Goal: Task Accomplishment & Management: Manage account settings

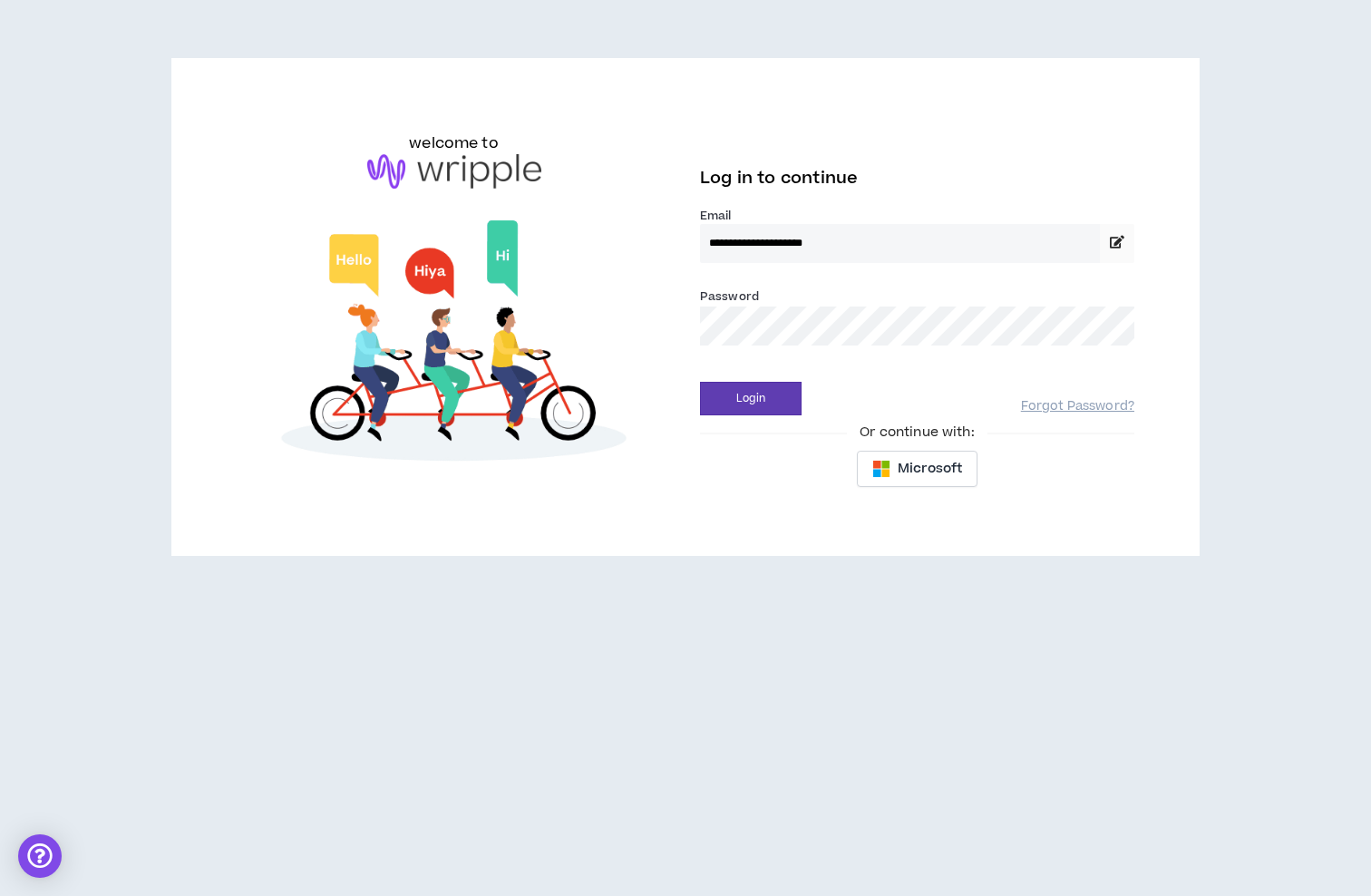
click at [751, 399] on button "Login" at bounding box center [751, 399] width 102 height 33
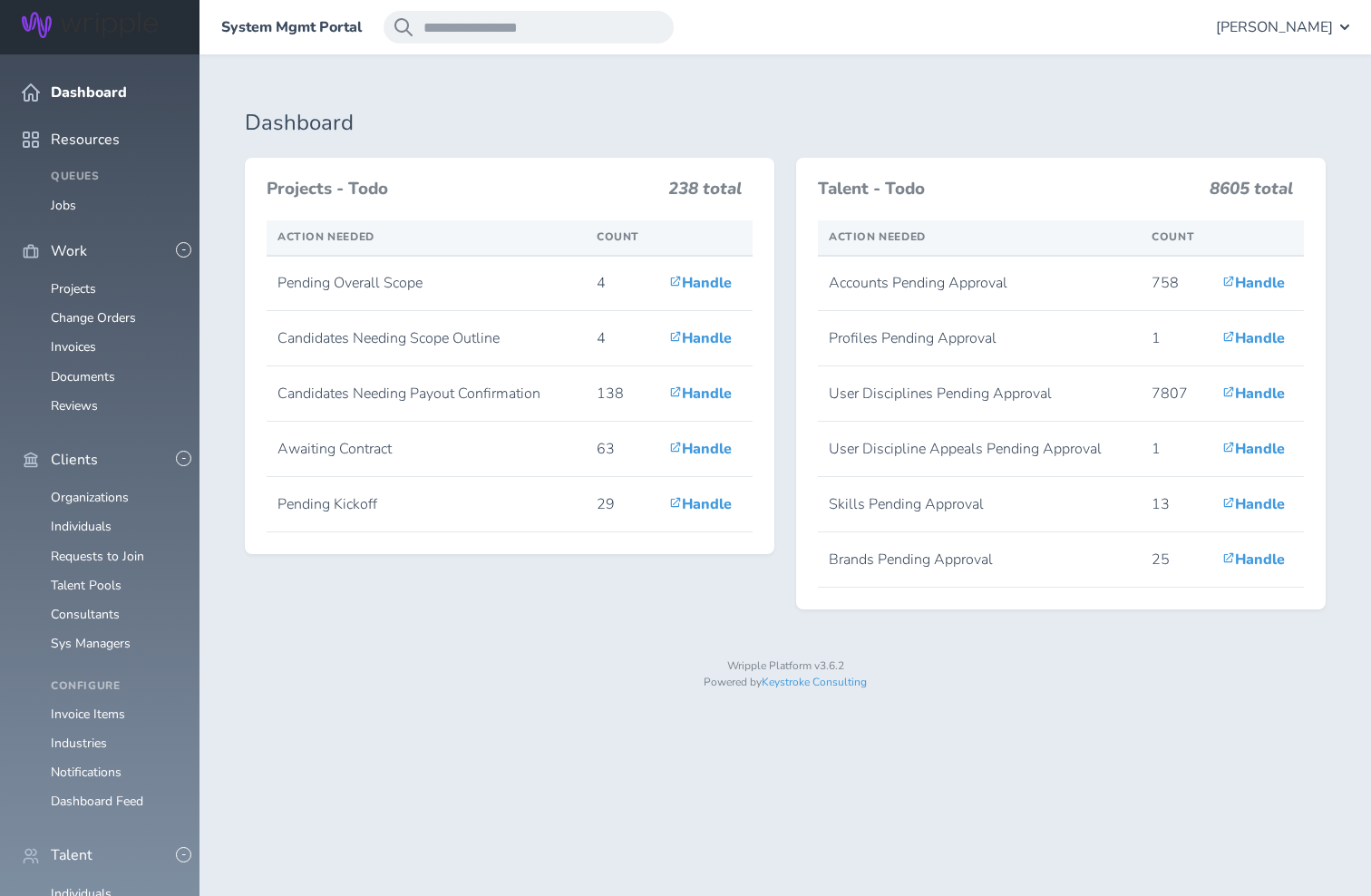
click at [1260, 19] on span "[PERSON_NAME]" at bounding box center [1274, 26] width 117 height 17
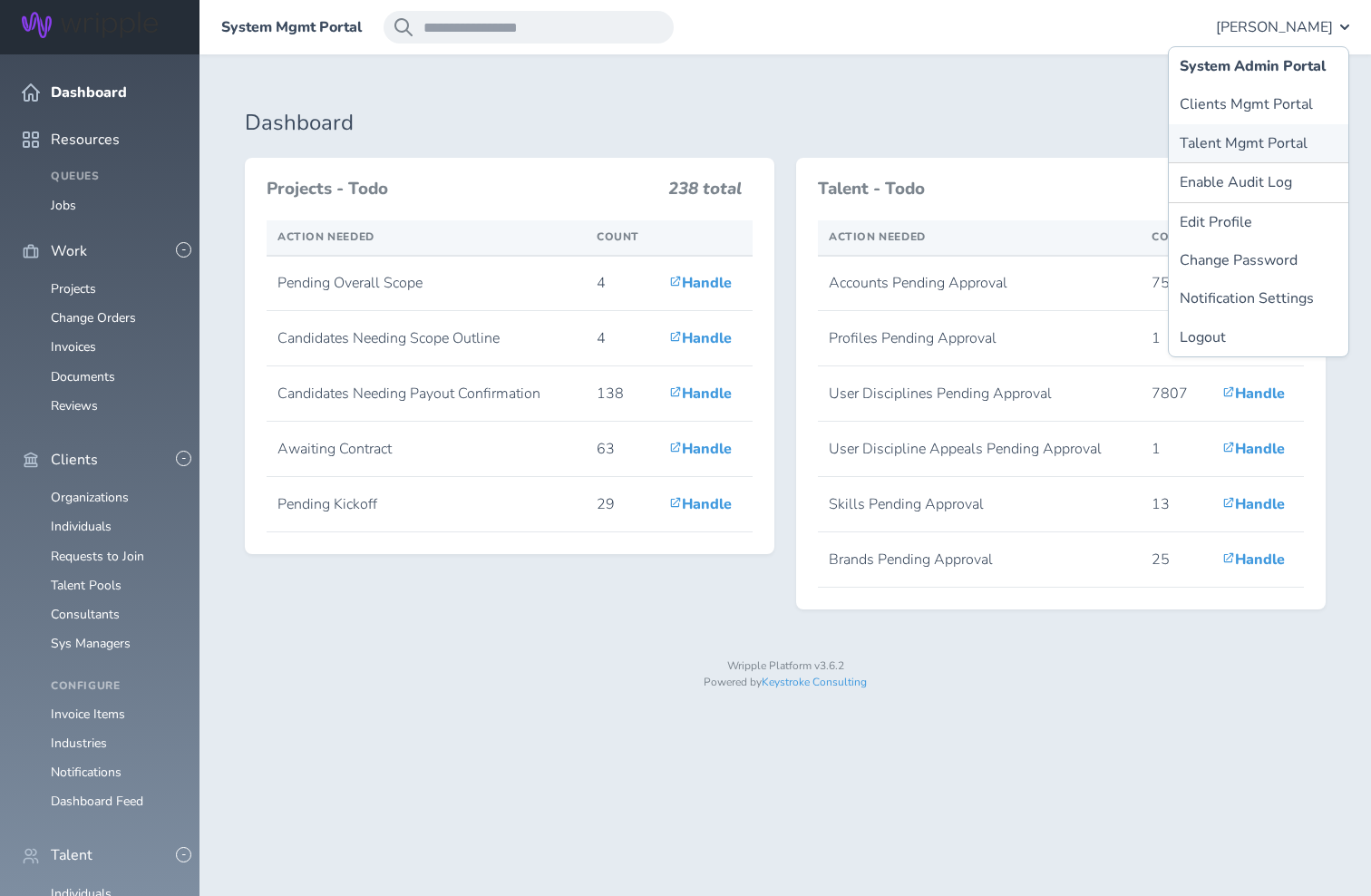
click at [1241, 148] on link "Talent Mgmt Portal" at bounding box center [1258, 143] width 179 height 38
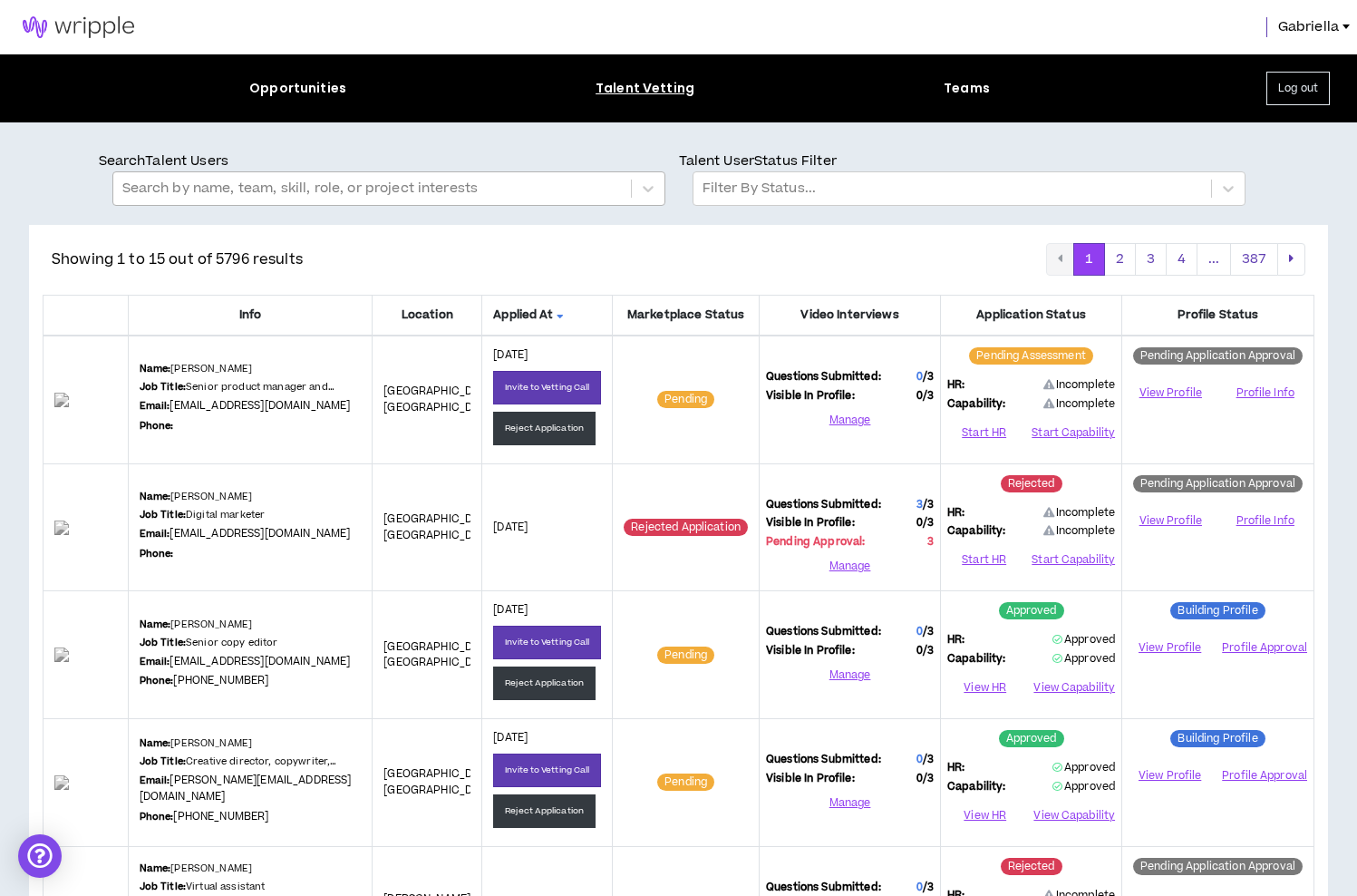
click at [391, 187] on div at bounding box center [372, 189] width 499 height 24
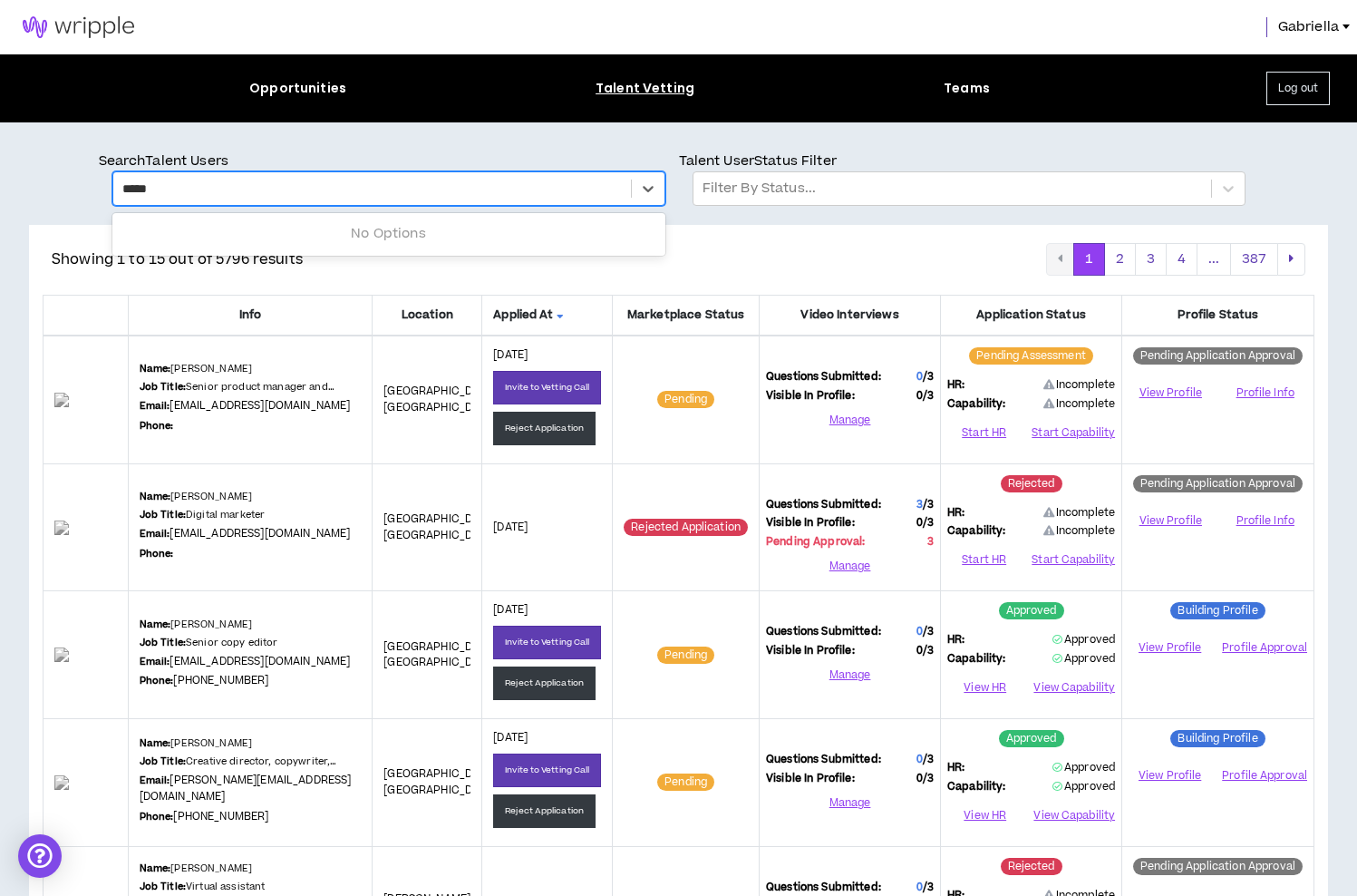
type input "******"
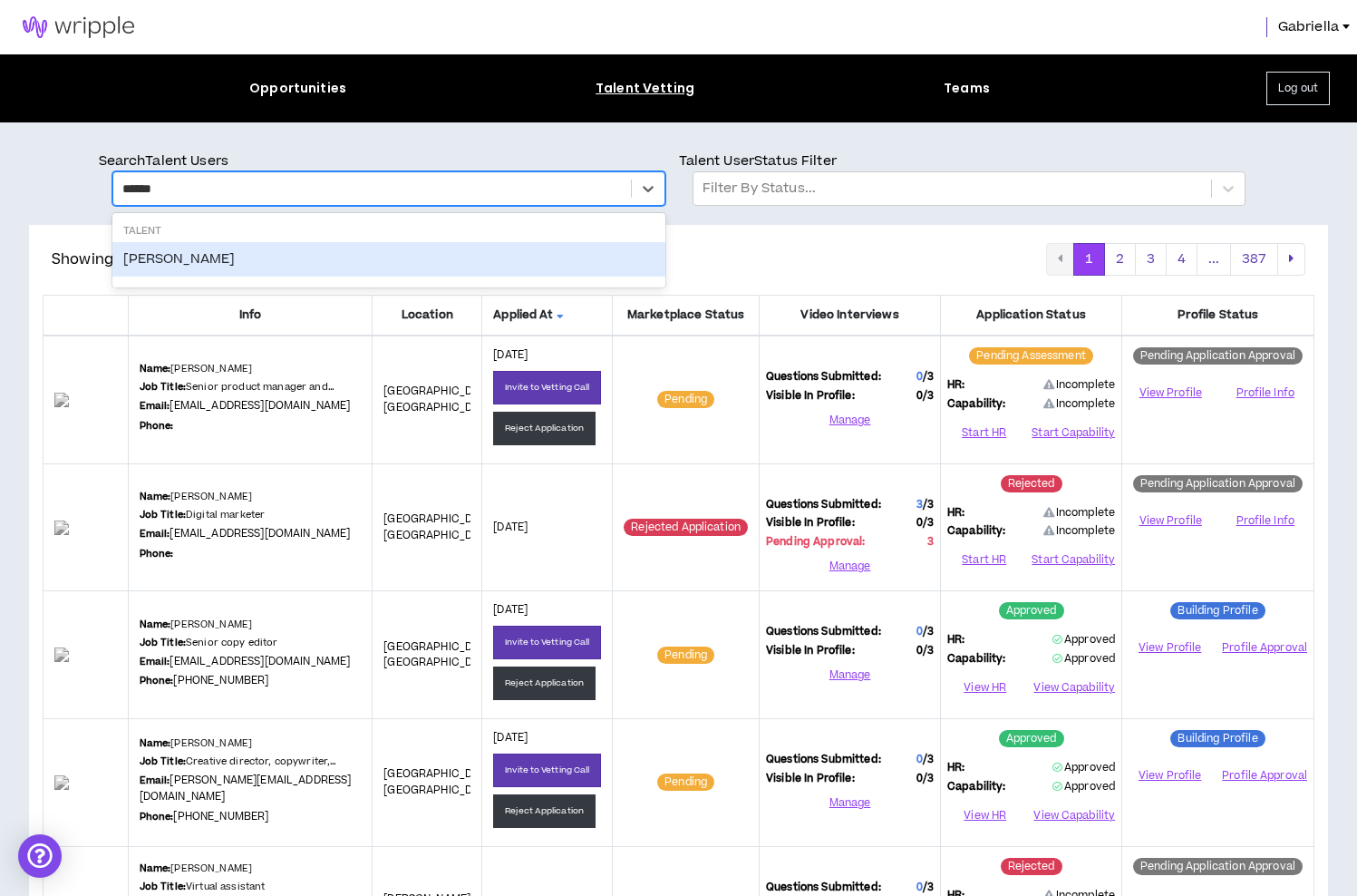
click at [158, 253] on div "Anduin Vaid" at bounding box center [389, 259] width 553 height 34
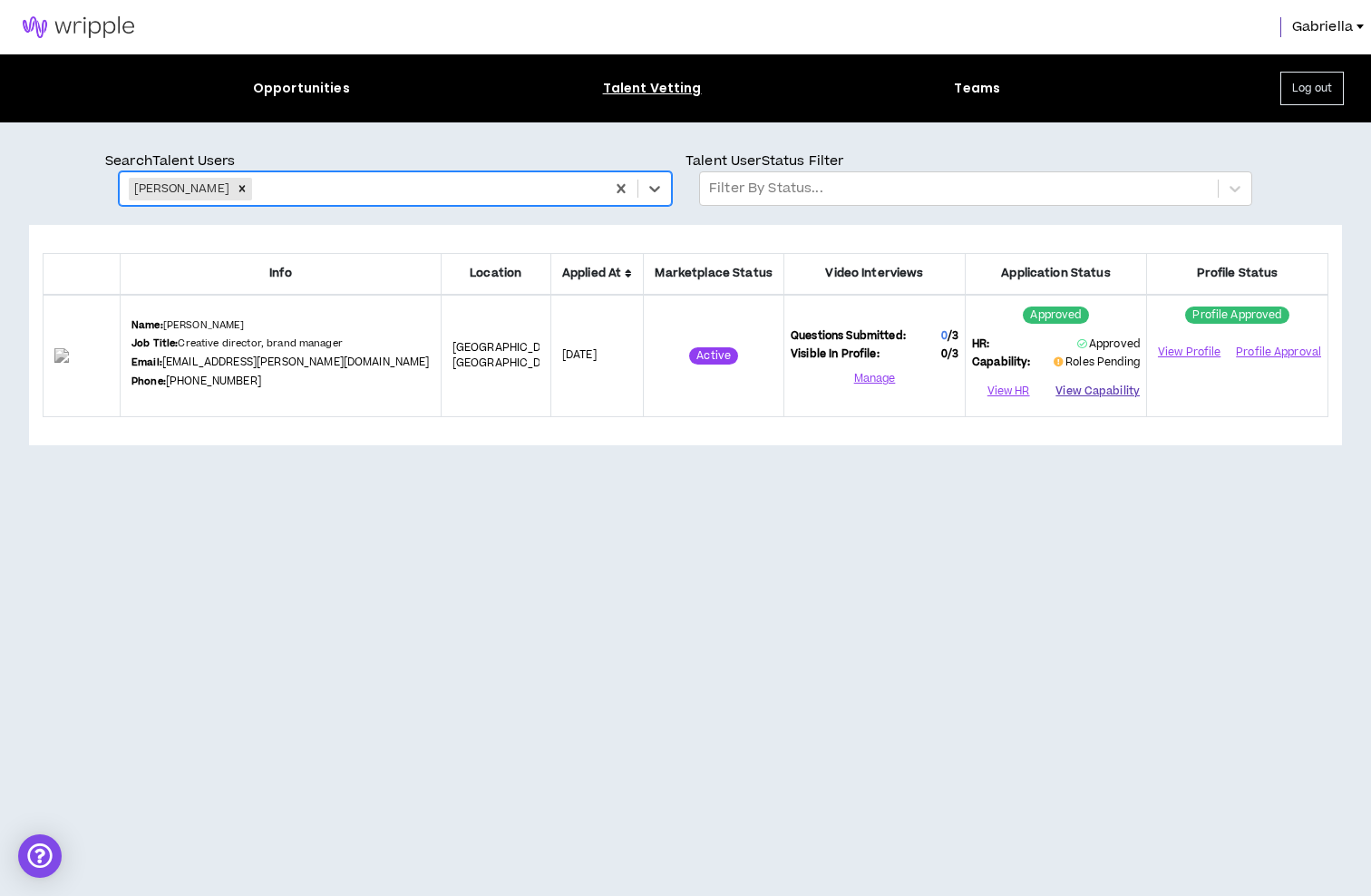
click at [1101, 393] on button "View Capability" at bounding box center [1098, 392] width 84 height 27
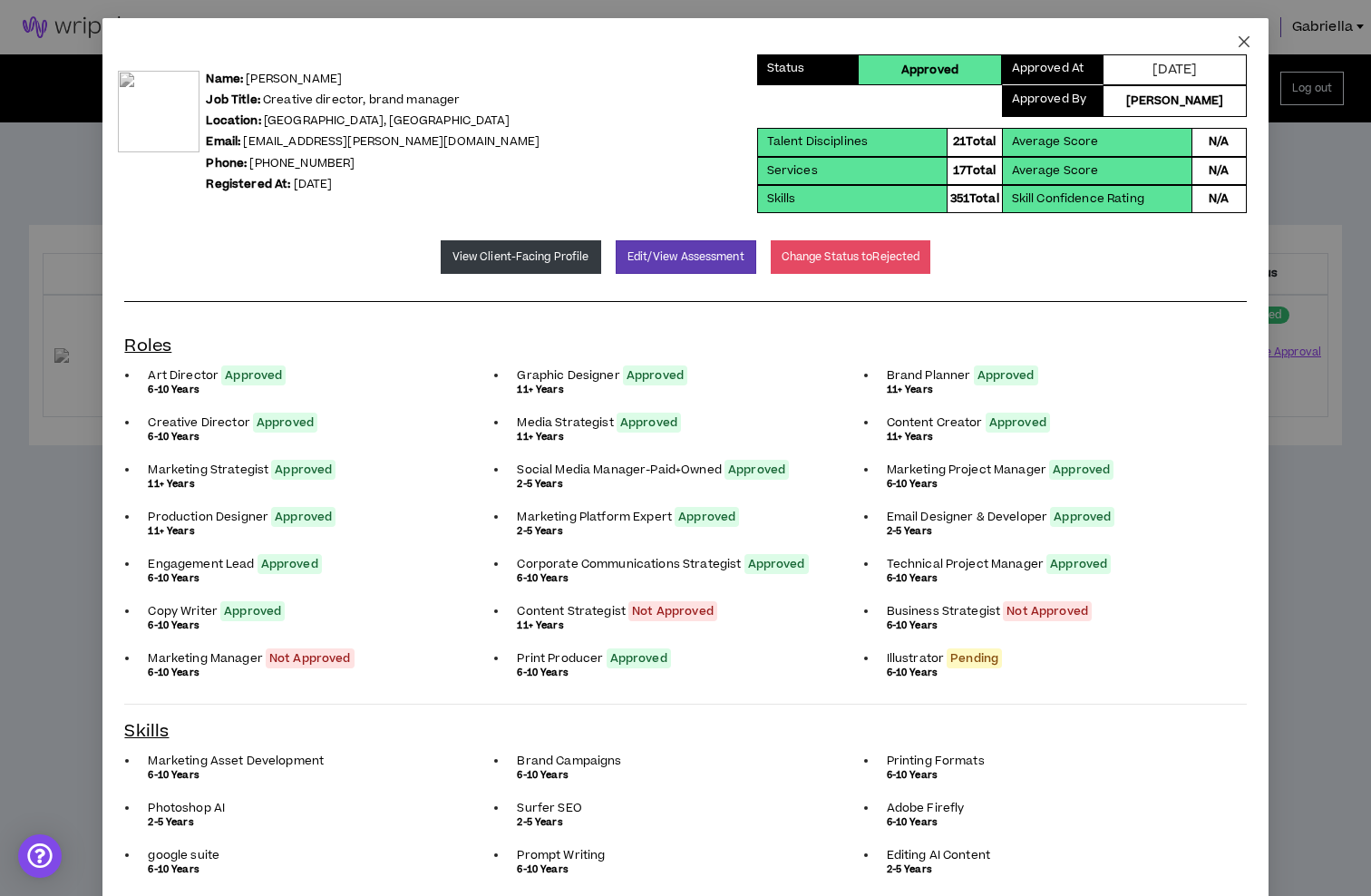
click at [1237, 43] on icon "close" at bounding box center [1244, 41] width 15 height 15
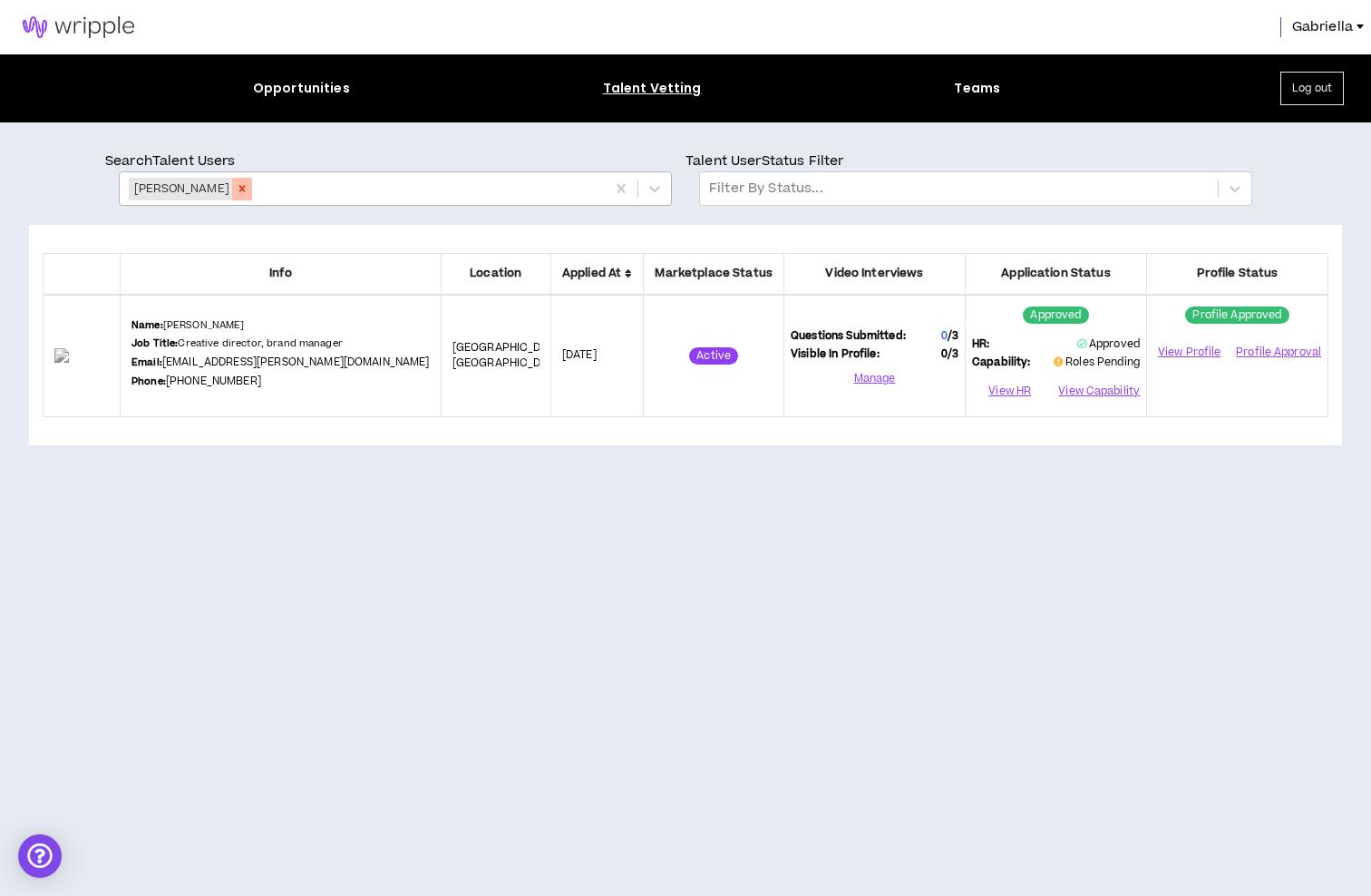
click at [236, 189] on icon "Remove Anduin Vaid" at bounding box center [242, 188] width 13 height 13
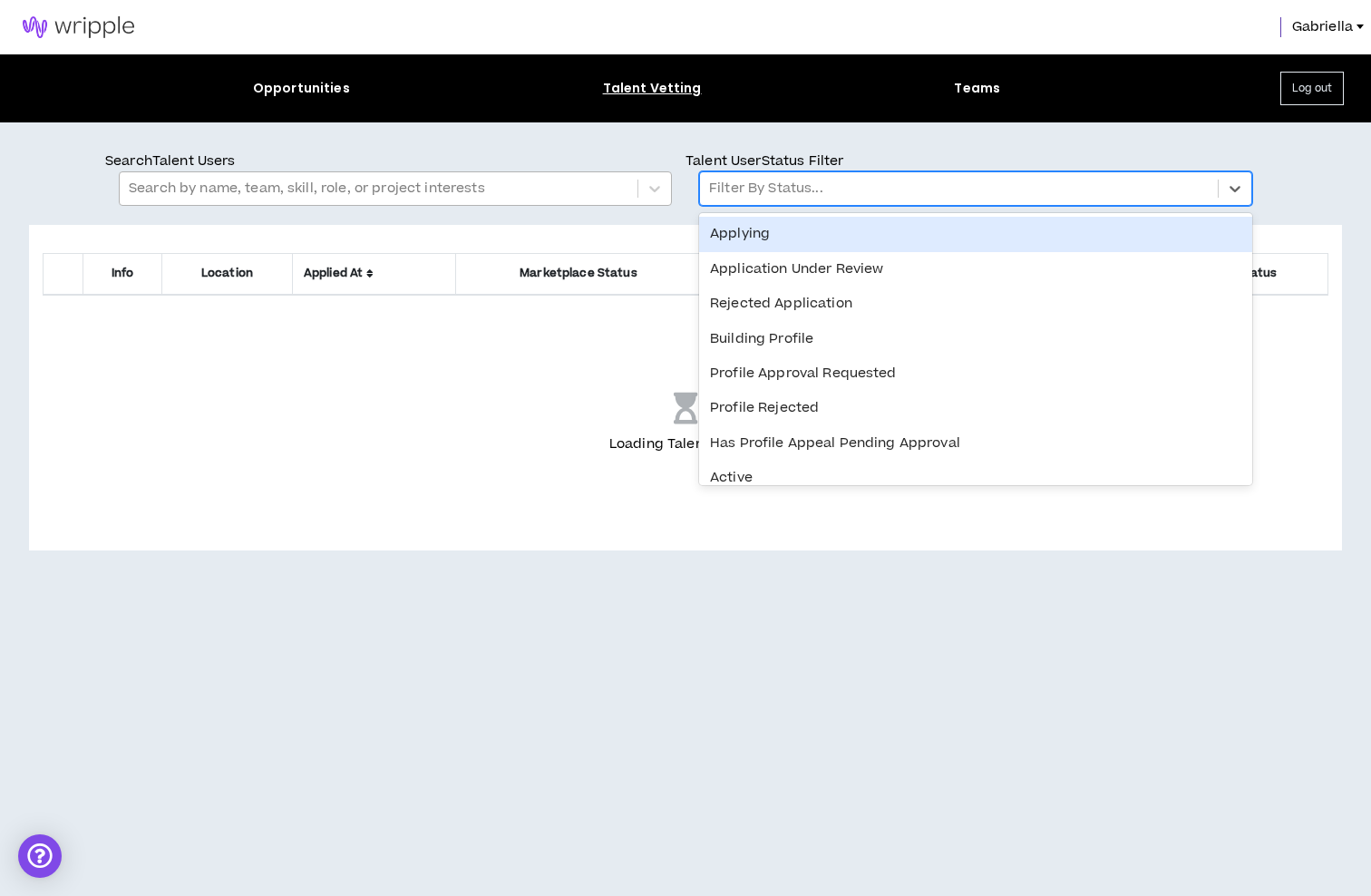
click at [865, 195] on div at bounding box center [959, 189] width 499 height 24
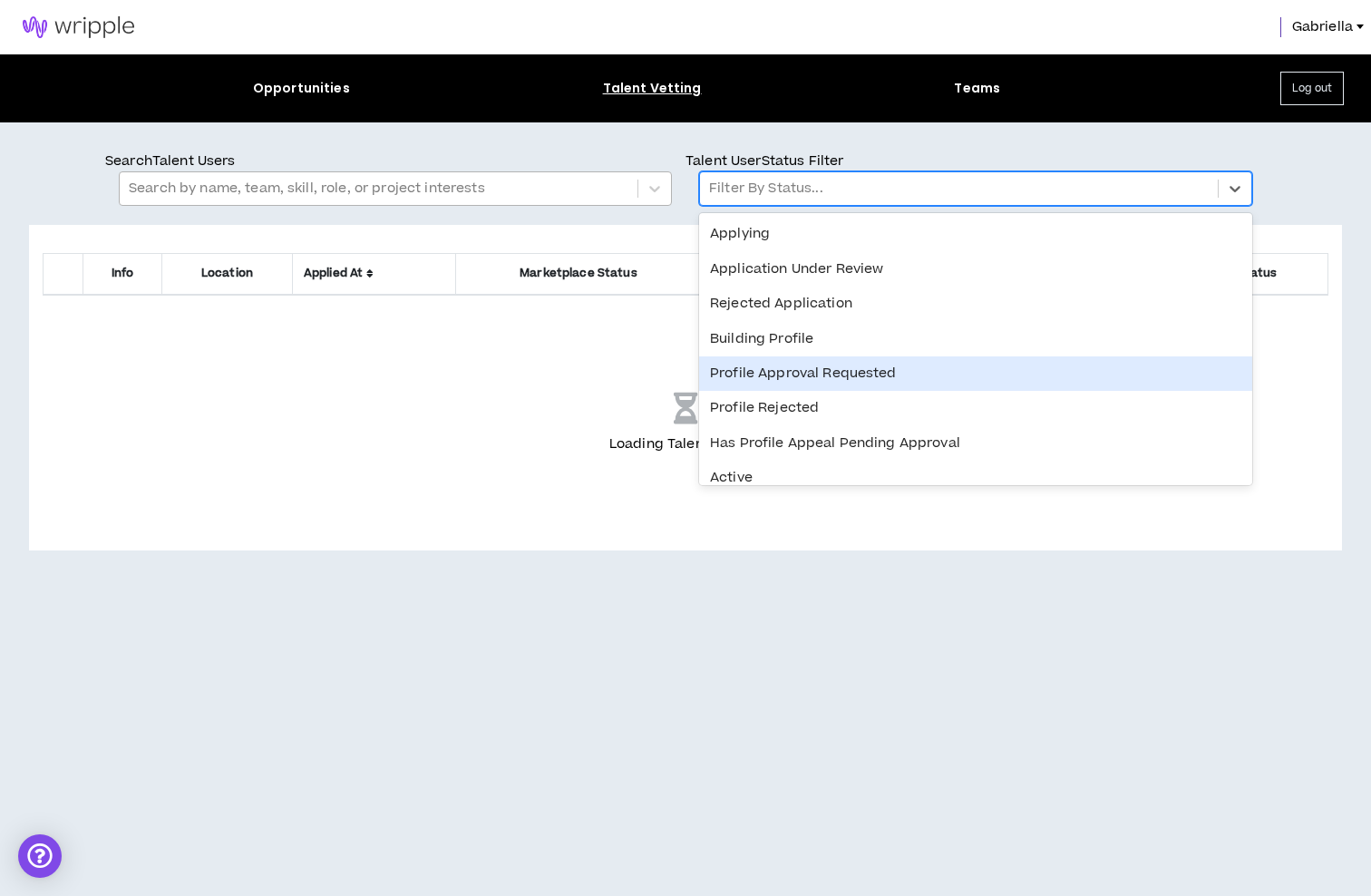
click at [816, 374] on div "Profile Approval Requested" at bounding box center [975, 373] width 553 height 34
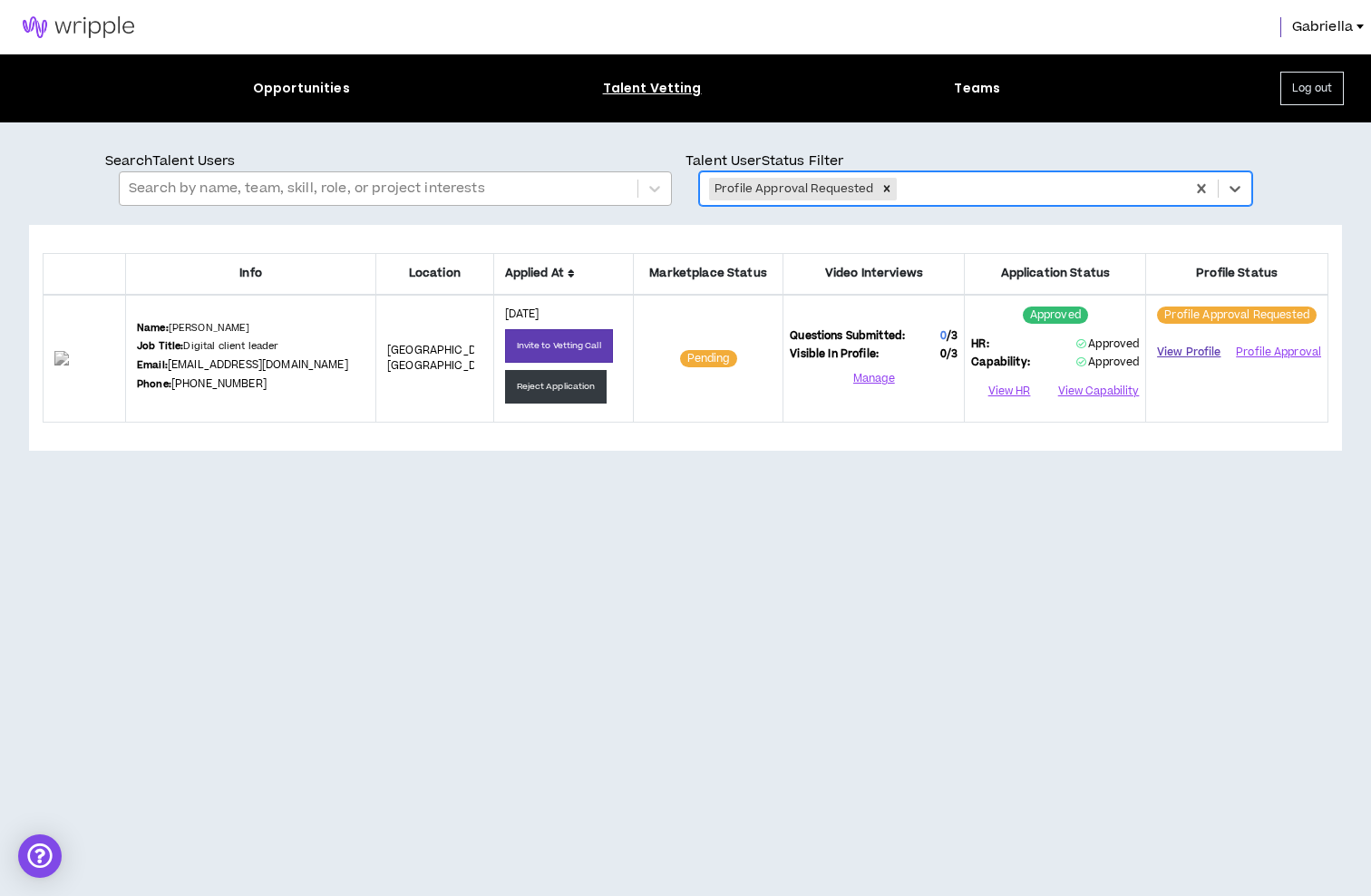
click at [1186, 354] on link "View Profile" at bounding box center [1189, 353] width 72 height 31
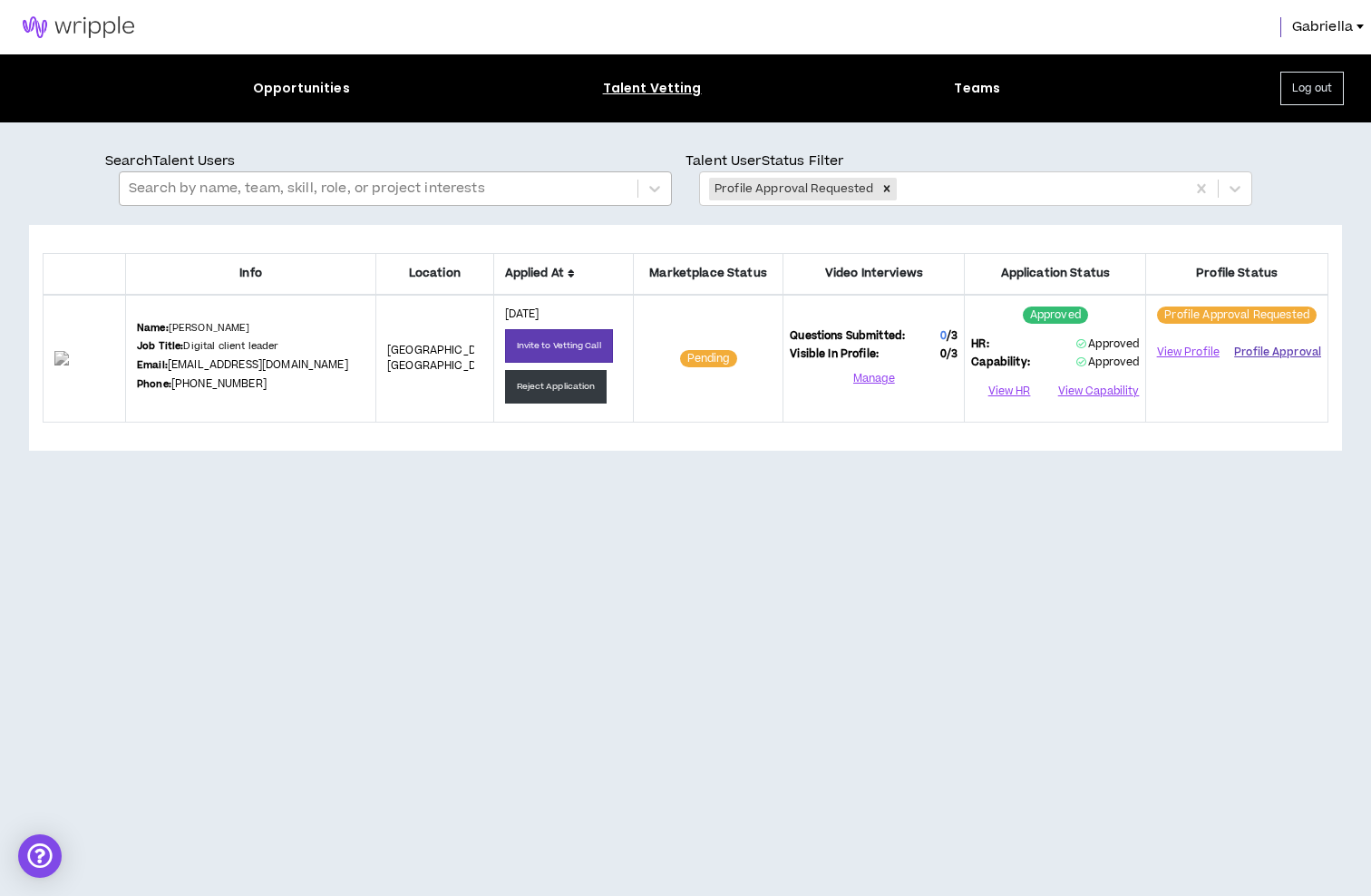
click at [1283, 355] on button "Profile Approval" at bounding box center [1277, 352] width 87 height 27
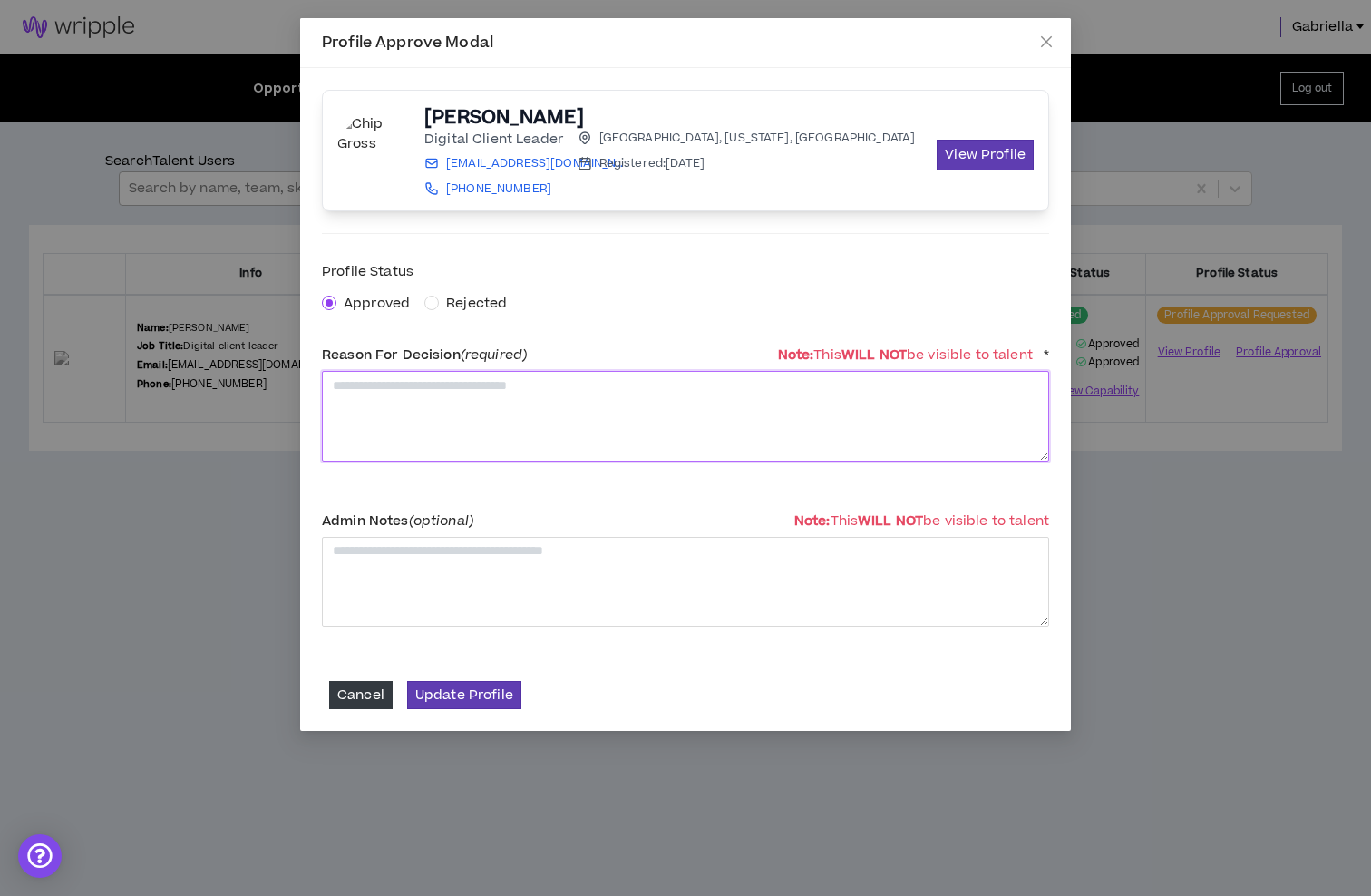
click at [397, 410] on textarea at bounding box center [686, 416] width 728 height 90
type textarea "**********"
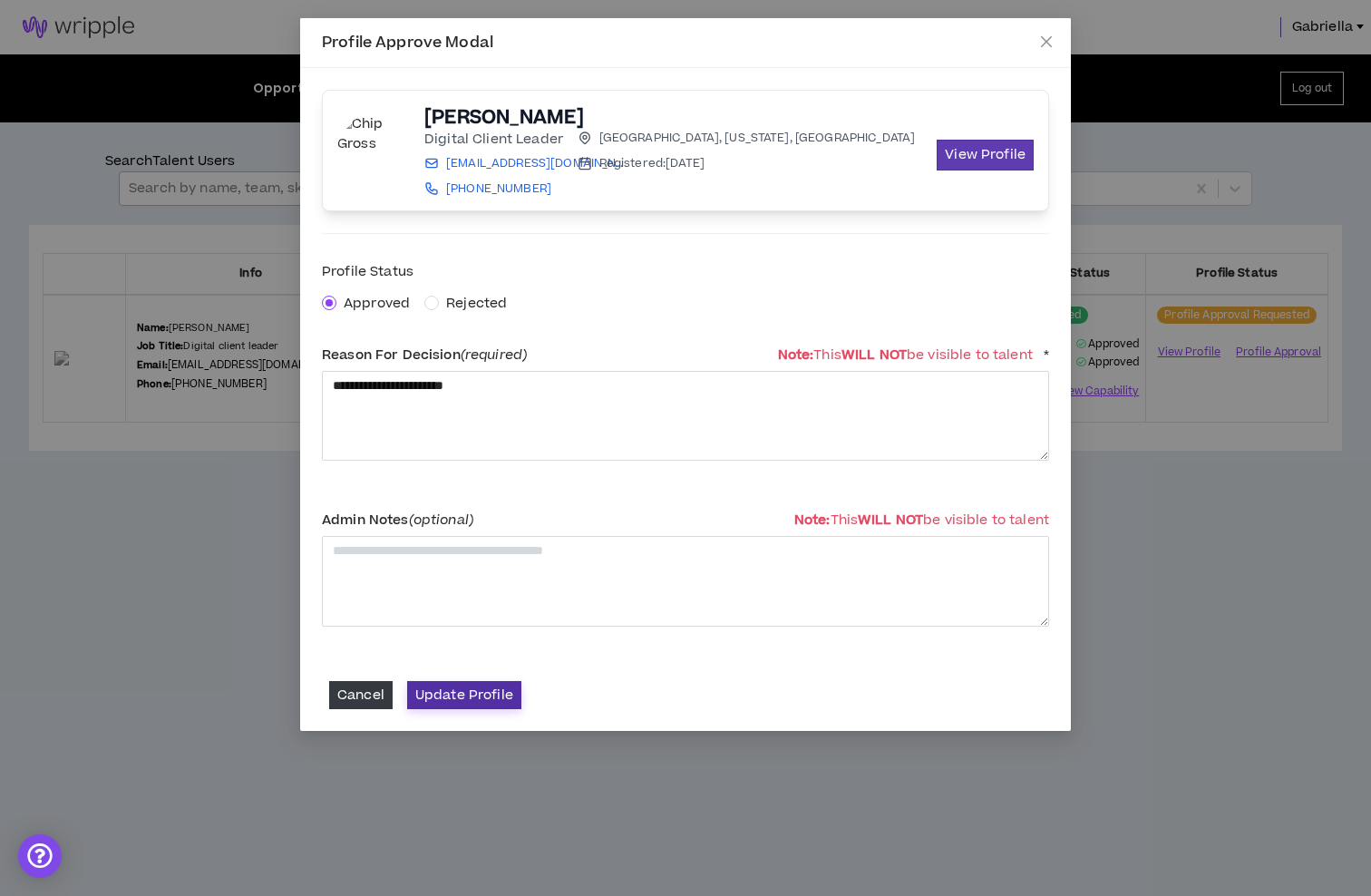
click at [443, 698] on button "Update Profile" at bounding box center [464, 695] width 115 height 28
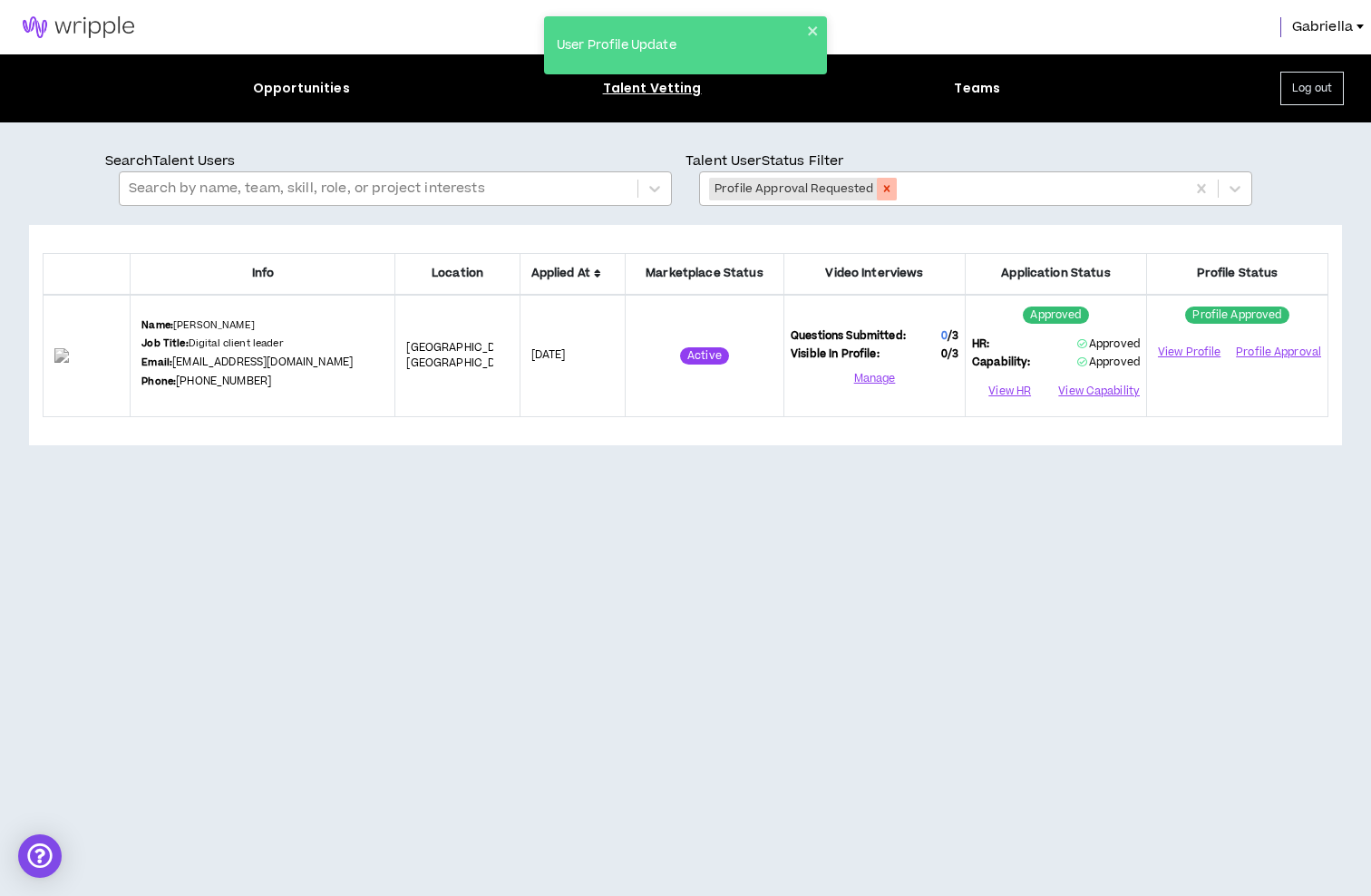
click at [883, 187] on icon "Remove Profile Approval Requested" at bounding box center [886, 189] width 6 height 6
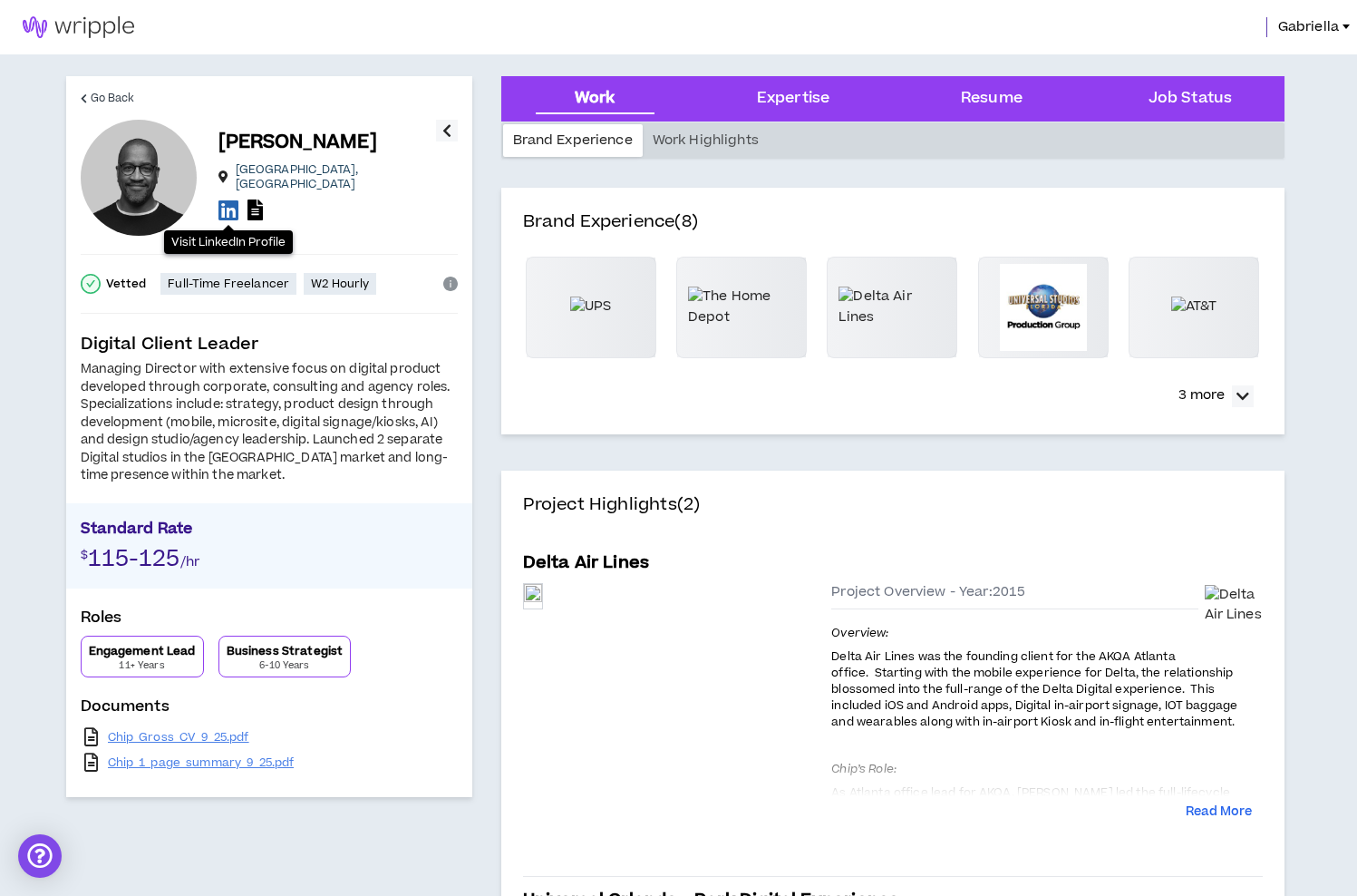
click at [223, 207] on icon at bounding box center [228, 210] width 20 height 23
